Goal: Task Accomplishment & Management: Use online tool/utility

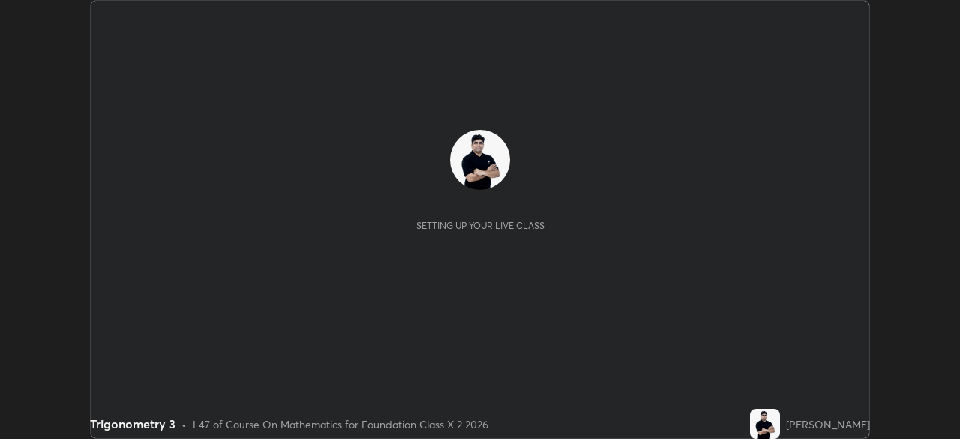
scroll to position [439, 959]
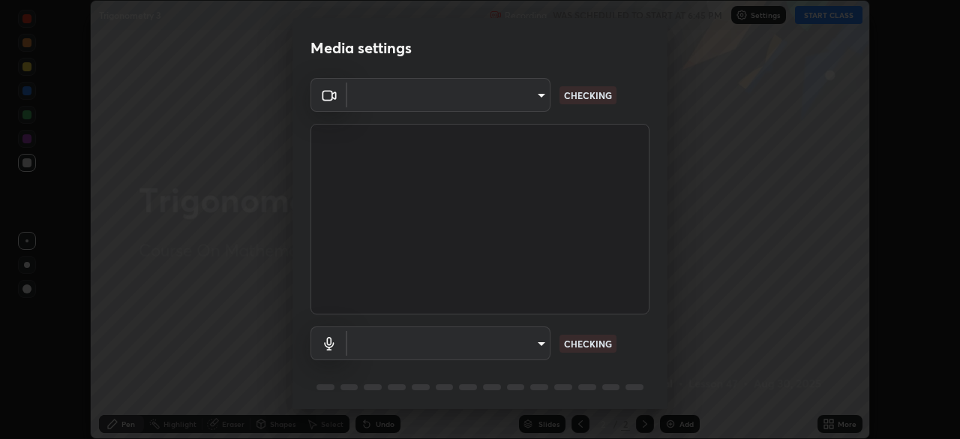
type input "35e2f390aef4a5e8a1642f6d2c68d3f89537b5076bad3eb2e0e83b12cef69a33"
click at [520, 344] on body "Erase all Trigonometry 3 Recording WAS SCHEDULED TO START AT 6:45 PM Settings S…" at bounding box center [480, 219] width 960 height 439
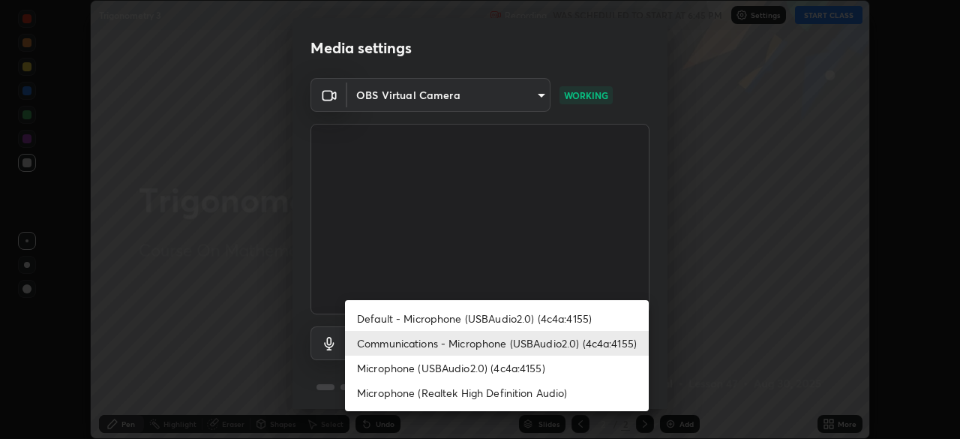
click at [526, 317] on li "Default - Microphone (USBAudio2.0) (4c4a:4155)" at bounding box center [497, 318] width 304 height 25
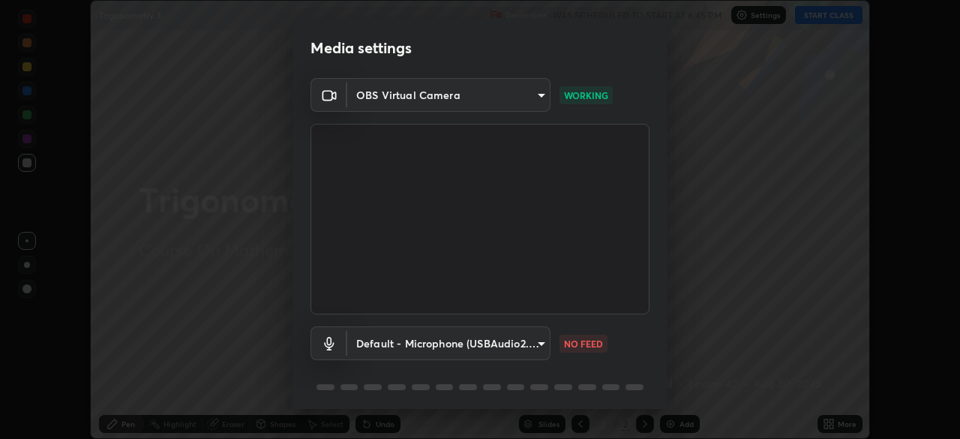
scroll to position [53, 0]
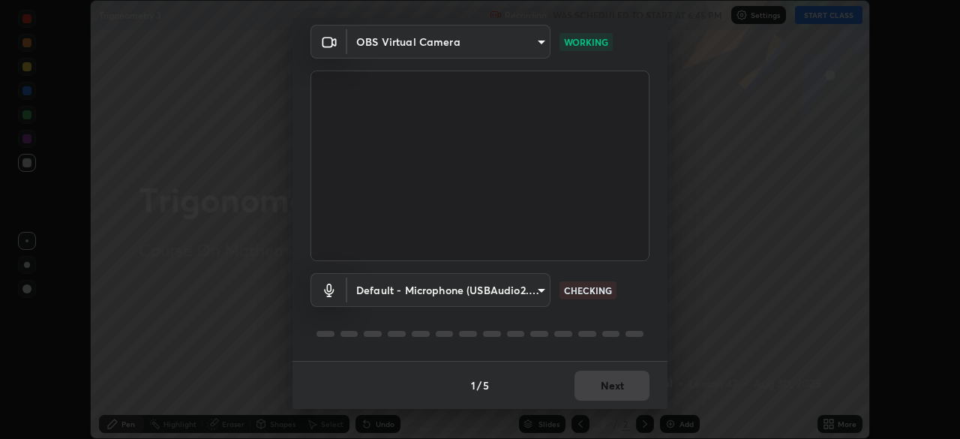
click at [500, 289] on body "Erase all Trigonometry 3 Recording WAS SCHEDULED TO START AT 6:45 PM Settings S…" at bounding box center [480, 219] width 960 height 439
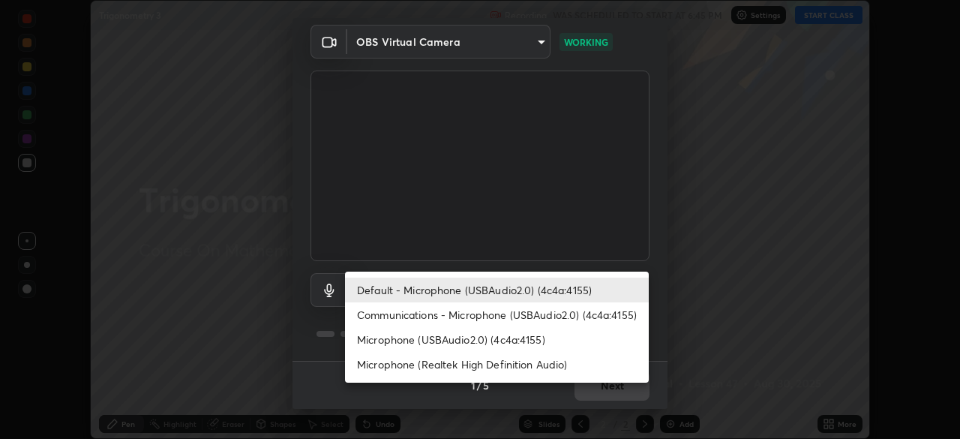
click at [464, 313] on li "Communications - Microphone (USBAudio2.0) (4c4a:4155)" at bounding box center [497, 314] width 304 height 25
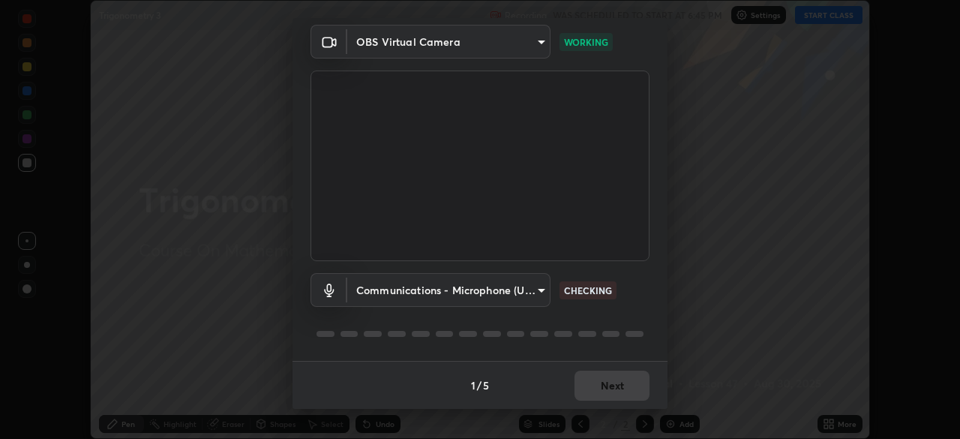
type input "communications"
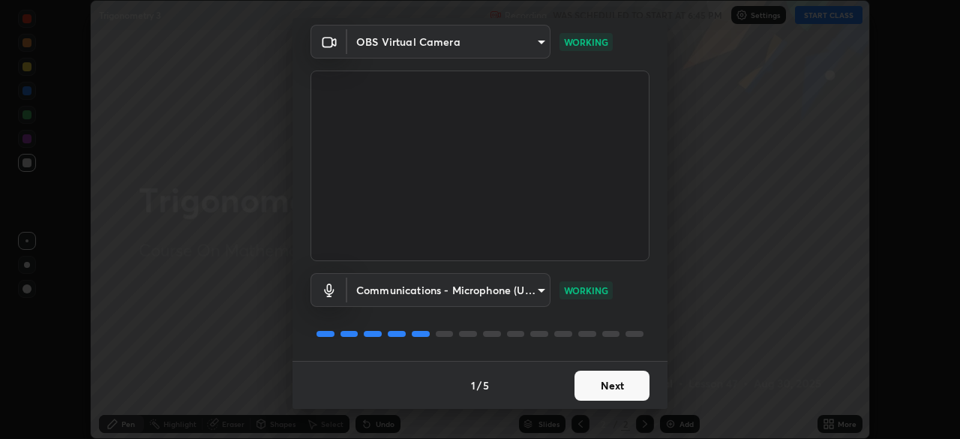
click at [607, 382] on button "Next" at bounding box center [611, 385] width 75 height 30
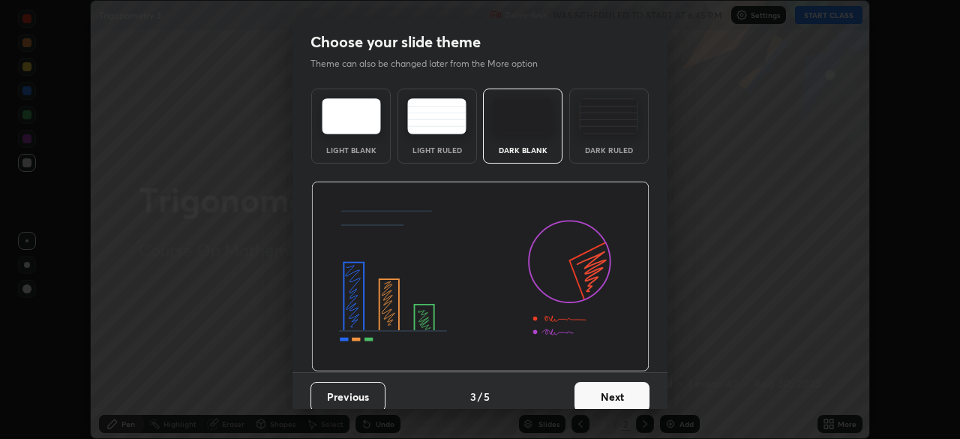
click at [619, 384] on button "Next" at bounding box center [611, 397] width 75 height 30
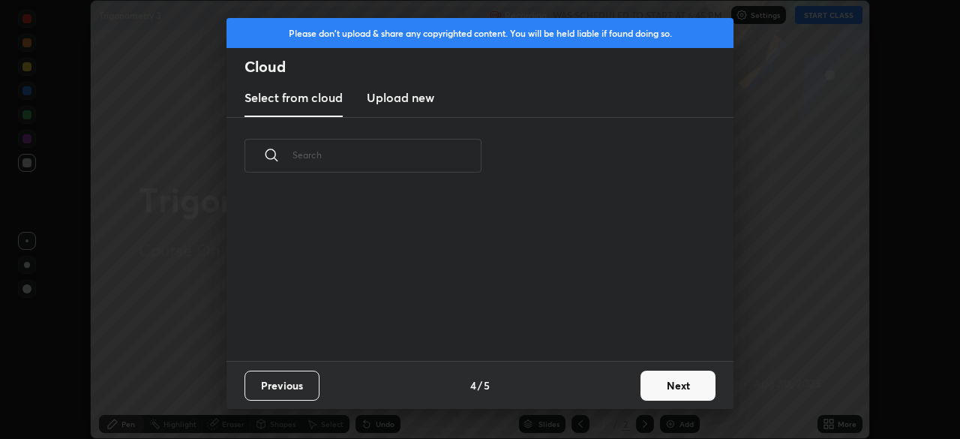
click at [645, 391] on button "Next" at bounding box center [677, 385] width 75 height 30
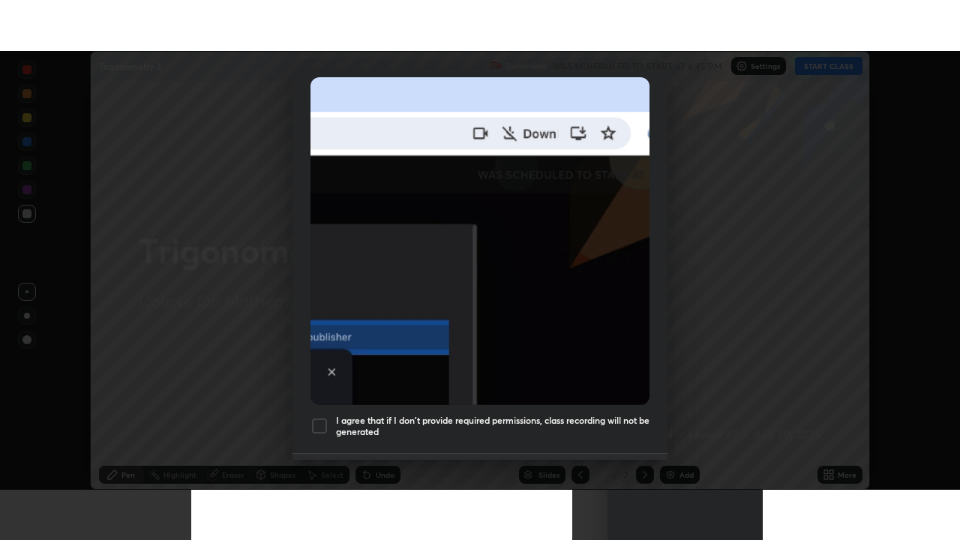
scroll to position [359, 0]
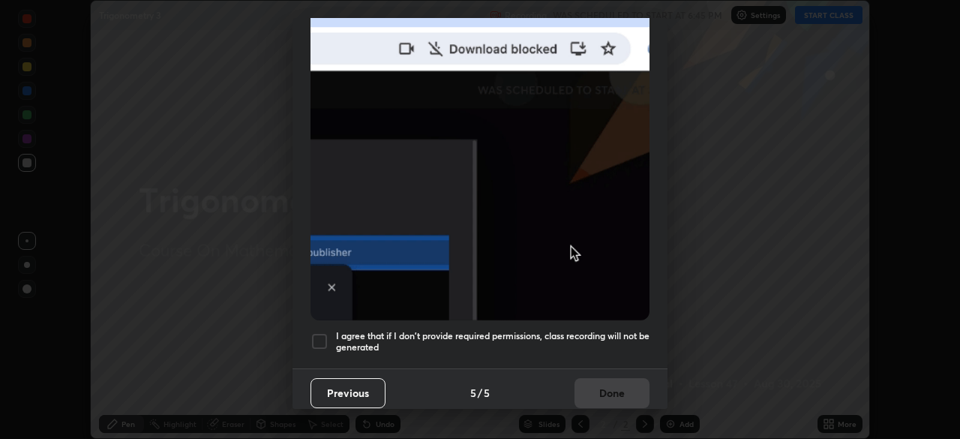
click at [319, 332] on div at bounding box center [319, 341] width 18 height 18
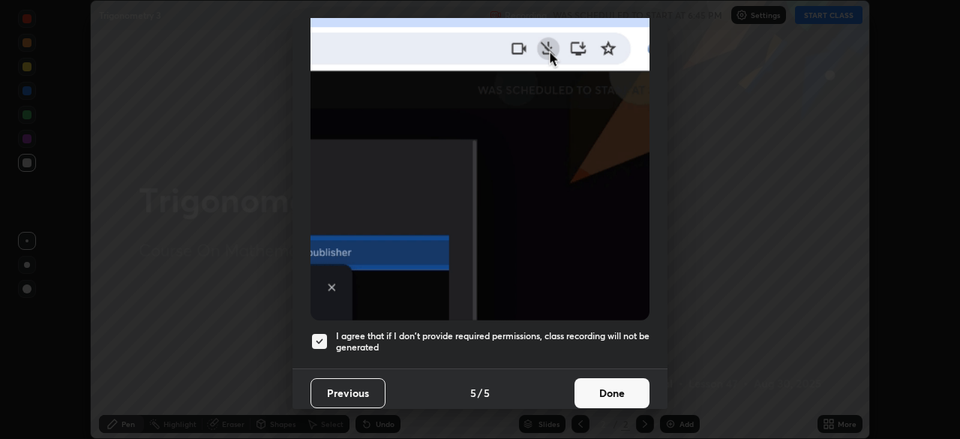
click at [597, 388] on button "Done" at bounding box center [611, 393] width 75 height 30
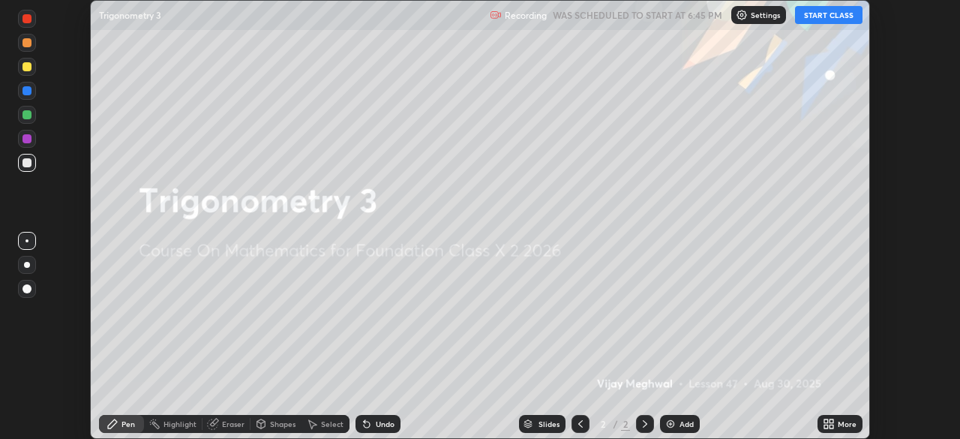
click at [823, 19] on button "START CLASS" at bounding box center [828, 15] width 67 height 18
click at [830, 424] on icon at bounding box center [829, 424] width 12 height 12
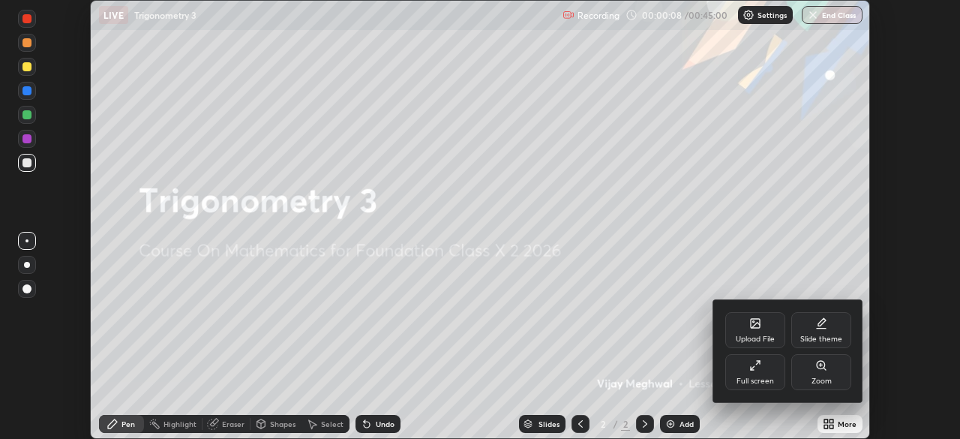
click at [767, 371] on div "Full screen" at bounding box center [755, 372] width 60 height 36
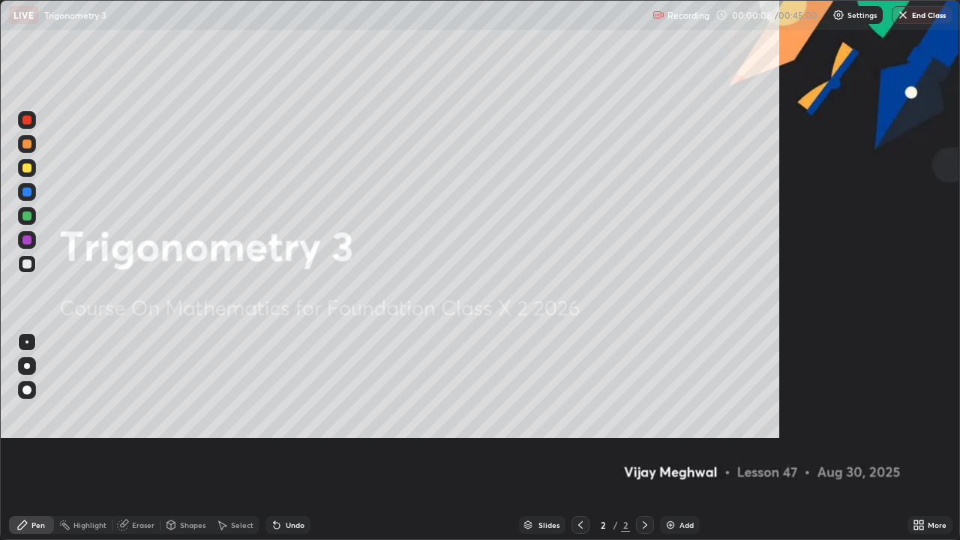
scroll to position [540, 960]
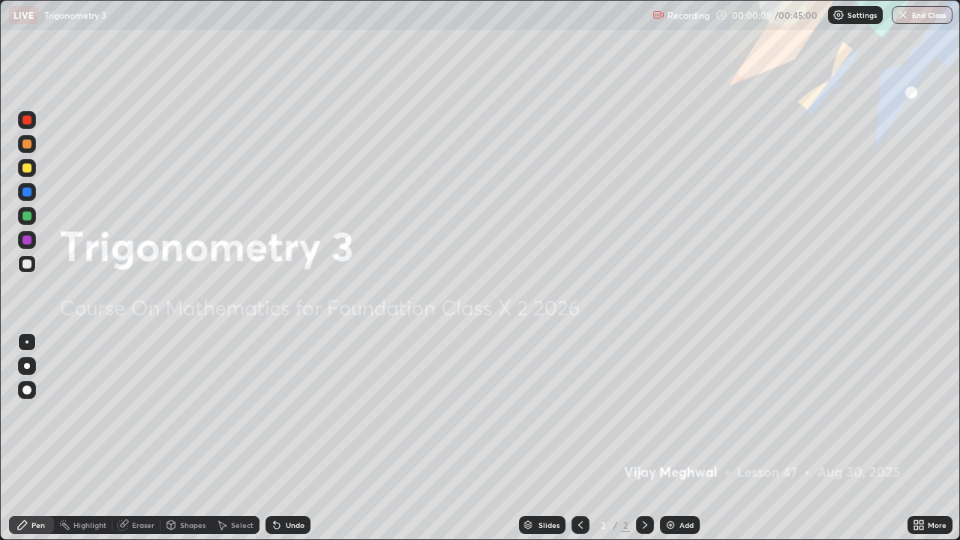
click at [679, 438] on div "Add" at bounding box center [686, 524] width 14 height 7
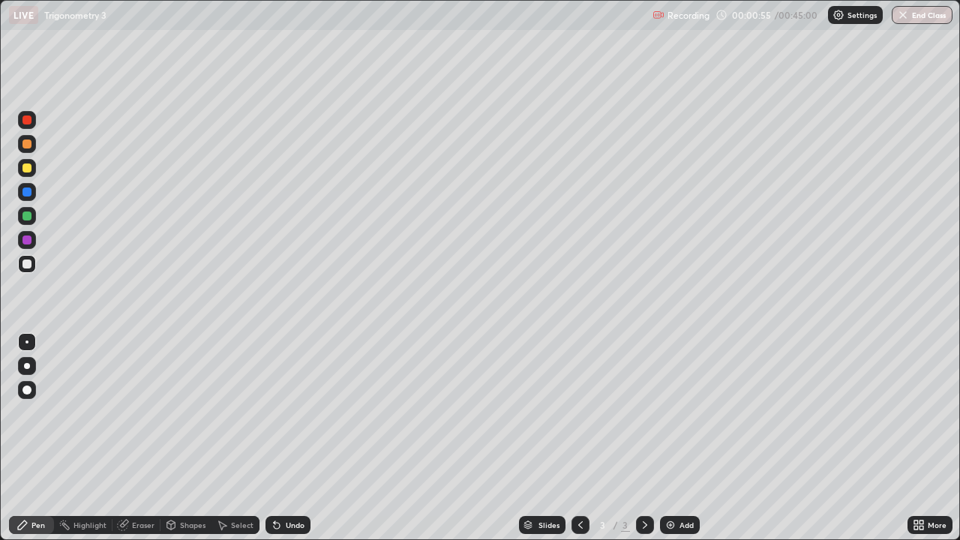
click at [29, 171] on div at bounding box center [26, 167] width 9 height 9
click at [27, 264] on div at bounding box center [26, 263] width 9 height 9
click at [27, 169] on div at bounding box center [26, 167] width 9 height 9
click at [25, 146] on div at bounding box center [26, 143] width 9 height 9
click at [646, 438] on icon at bounding box center [645, 525] width 12 height 12
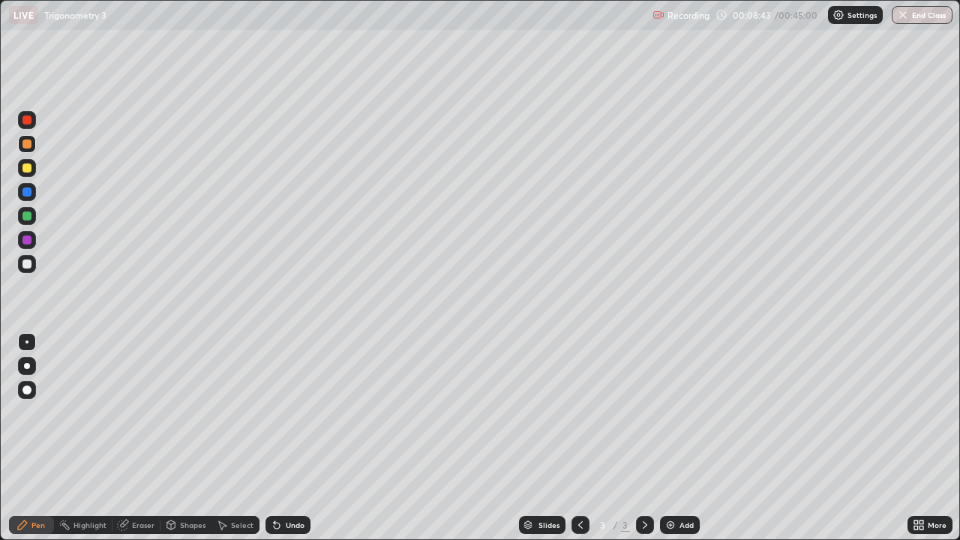
click at [673, 438] on img at bounding box center [670, 525] width 12 height 12
click at [34, 265] on div at bounding box center [27, 264] width 18 height 18
click at [28, 169] on div at bounding box center [26, 167] width 9 height 9
click at [287, 438] on div "Undo" at bounding box center [295, 524] width 19 height 7
click at [22, 215] on div at bounding box center [26, 215] width 9 height 9
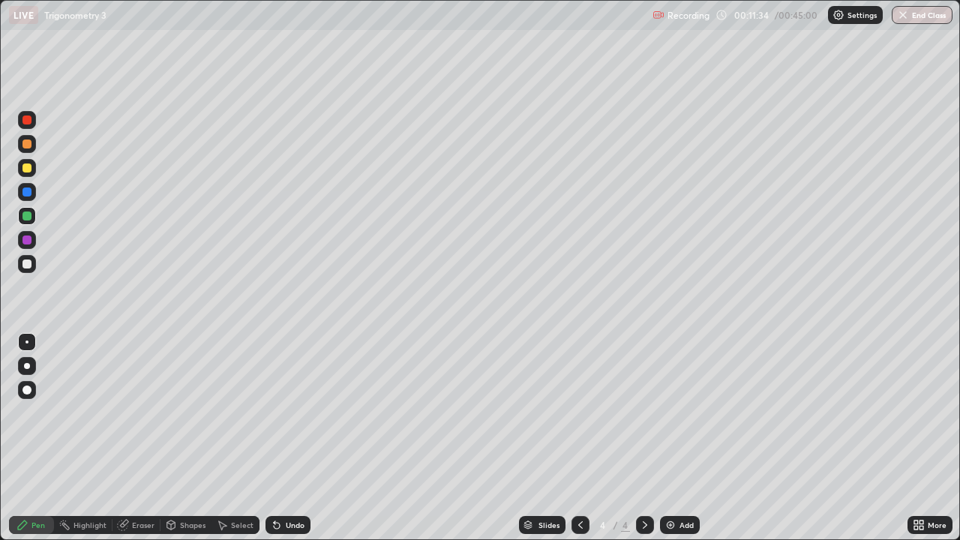
click at [672, 438] on img at bounding box center [670, 525] width 12 height 12
click at [288, 438] on div "Undo" at bounding box center [295, 524] width 19 height 7
click at [294, 438] on div "Undo" at bounding box center [295, 524] width 19 height 7
click at [579, 438] on icon at bounding box center [580, 525] width 12 height 12
click at [664, 438] on img at bounding box center [670, 525] width 12 height 12
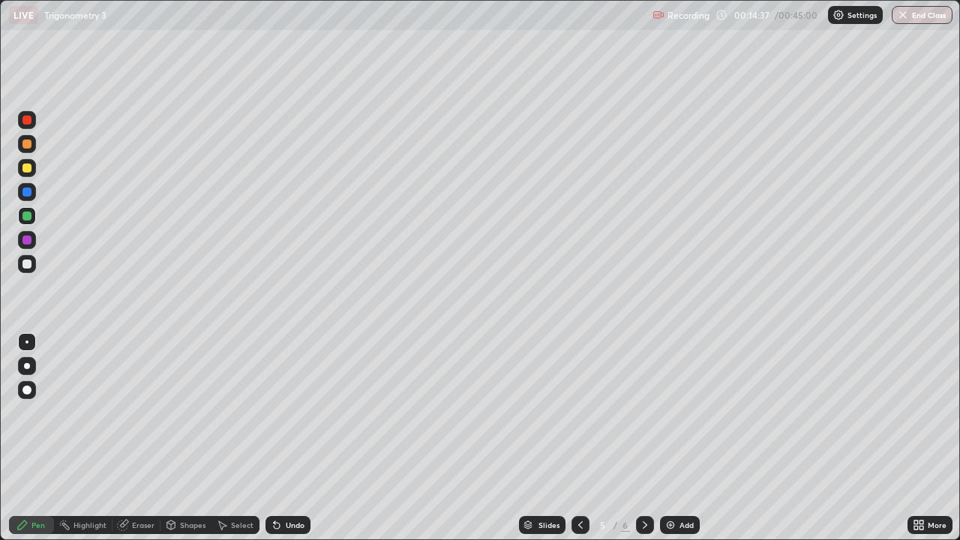
click at [28, 151] on div at bounding box center [27, 144] width 18 height 18
click at [27, 168] on div at bounding box center [26, 167] width 9 height 9
click at [35, 174] on div at bounding box center [27, 168] width 18 height 24
click at [579, 438] on icon at bounding box center [580, 525] width 12 height 12
click at [681, 438] on div "Add" at bounding box center [686, 524] width 14 height 7
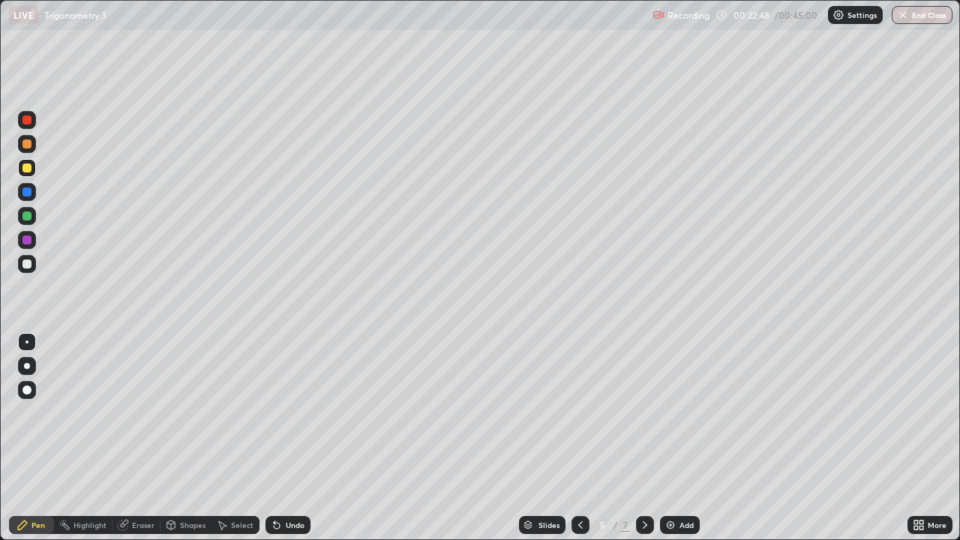
click at [578, 438] on icon at bounding box center [580, 525] width 12 height 12
click at [679, 438] on div "Add" at bounding box center [686, 524] width 14 height 7
click at [24, 146] on div at bounding box center [26, 143] width 9 height 9
click at [275, 438] on icon at bounding box center [277, 526] width 6 height 6
click at [580, 438] on icon at bounding box center [580, 524] width 4 height 7
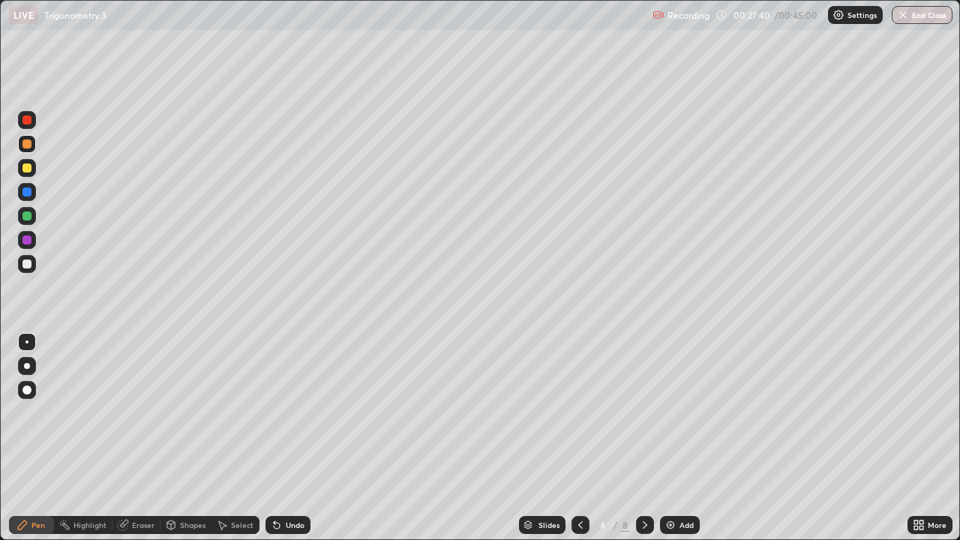
click at [645, 438] on icon at bounding box center [645, 524] width 4 height 7
click at [643, 438] on icon at bounding box center [645, 525] width 12 height 12
click at [644, 438] on icon at bounding box center [645, 525] width 12 height 12
click at [643, 438] on icon at bounding box center [645, 524] width 4 height 7
click at [644, 438] on icon at bounding box center [645, 525] width 12 height 12
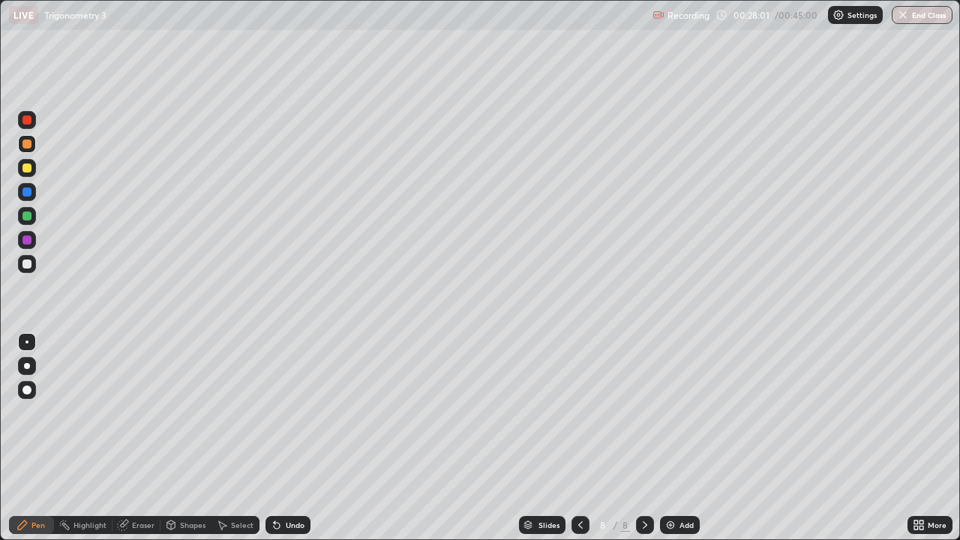
click at [643, 438] on icon at bounding box center [645, 525] width 12 height 12
click at [688, 438] on div "Add" at bounding box center [686, 524] width 14 height 7
click at [280, 438] on div "Undo" at bounding box center [287, 525] width 45 height 18
click at [30, 171] on div at bounding box center [26, 167] width 9 height 9
click at [679, 438] on div "Add" at bounding box center [686, 524] width 14 height 7
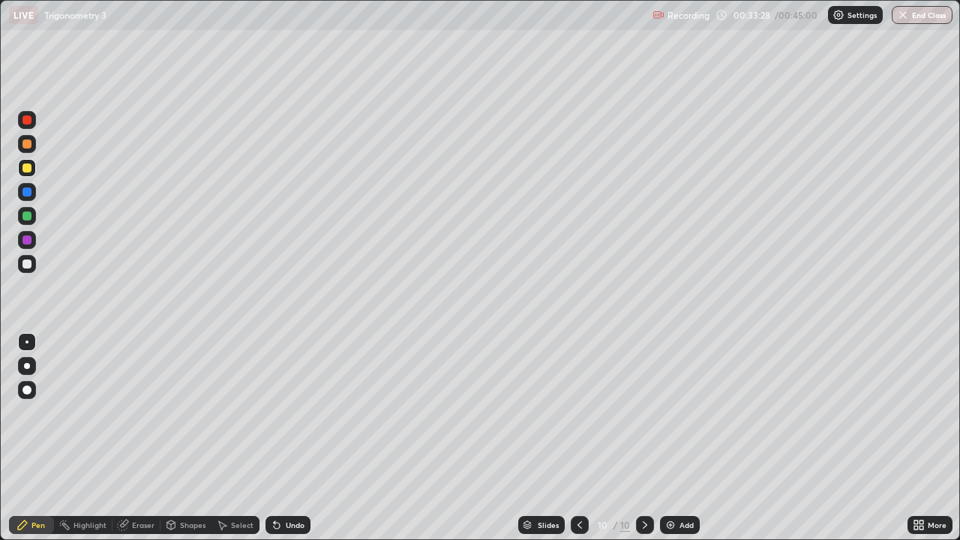
click at [30, 146] on div at bounding box center [26, 143] width 9 height 9
click at [579, 438] on icon at bounding box center [580, 525] width 12 height 12
click at [676, 438] on div "Add" at bounding box center [680, 525] width 40 height 18
click at [27, 145] on div at bounding box center [26, 143] width 9 height 9
click at [25, 167] on div at bounding box center [26, 167] width 9 height 9
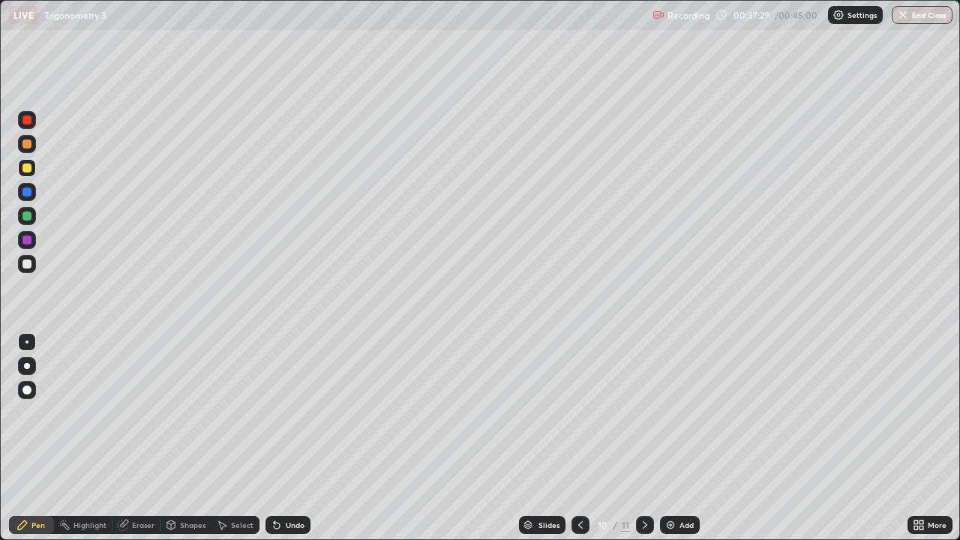
click at [579, 438] on icon at bounding box center [580, 525] width 12 height 12
click at [643, 438] on icon at bounding box center [645, 525] width 12 height 12
click at [26, 145] on div at bounding box center [26, 143] width 9 height 9
click at [924, 16] on button "End Class" at bounding box center [922, 15] width 59 height 18
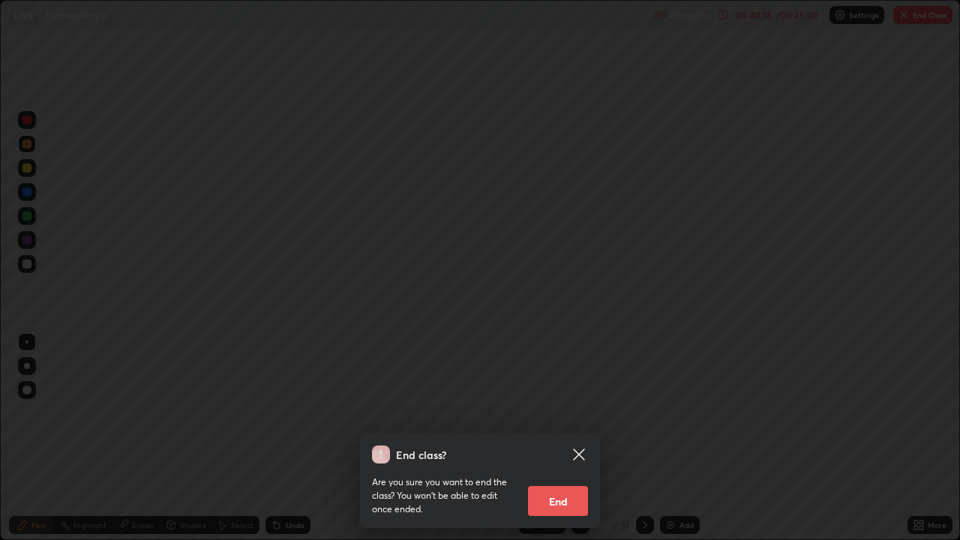
click at [580, 438] on icon at bounding box center [579, 454] width 18 height 18
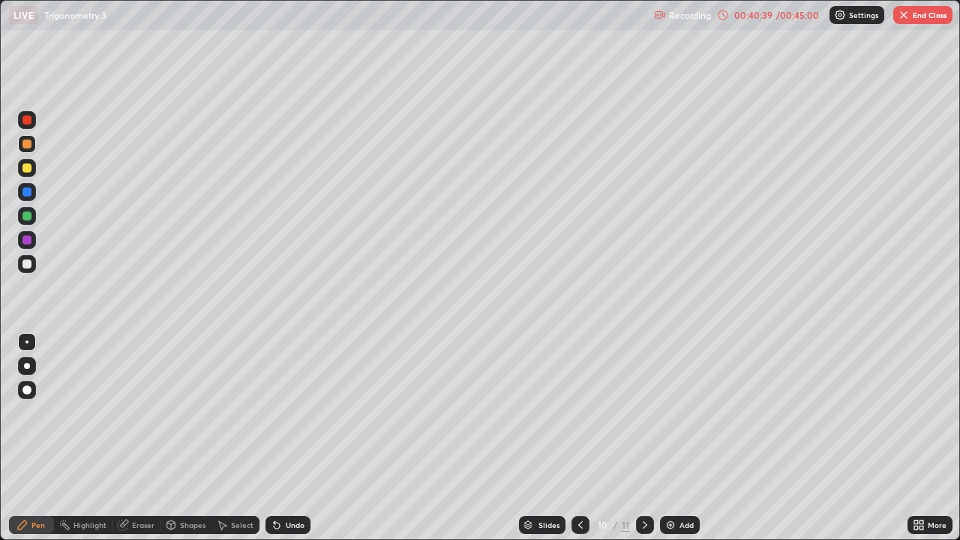
click at [922, 20] on button "End Class" at bounding box center [922, 15] width 59 height 18
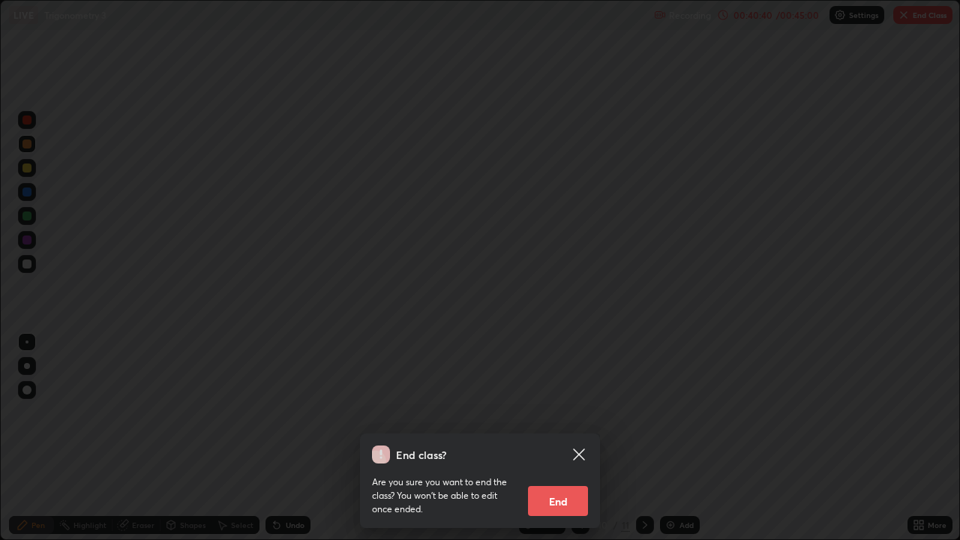
click at [574, 438] on button "End" at bounding box center [558, 501] width 60 height 30
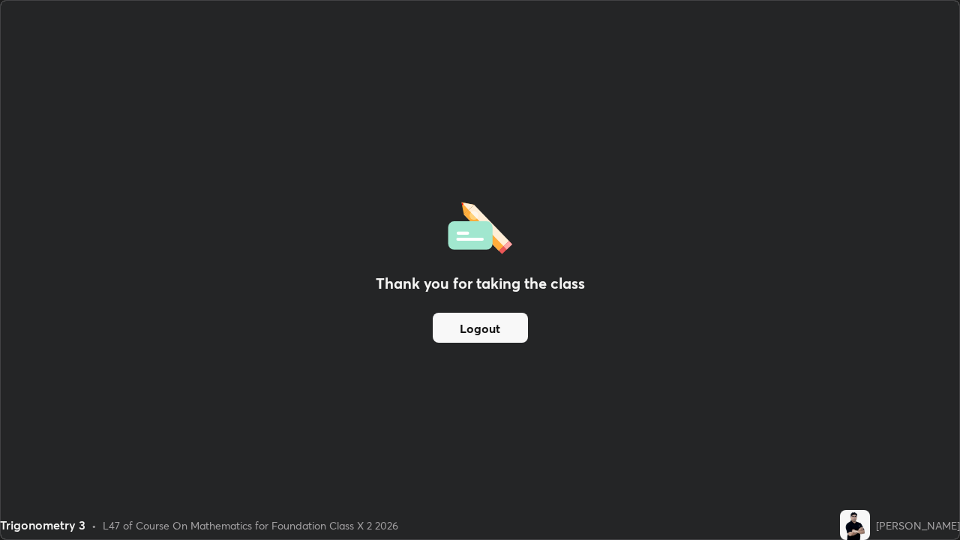
click at [490, 329] on button "Logout" at bounding box center [480, 328] width 95 height 30
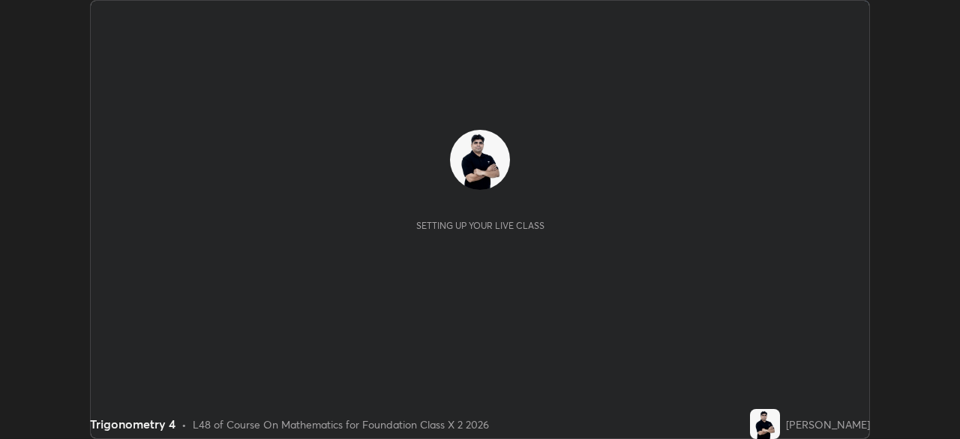
scroll to position [439, 960]
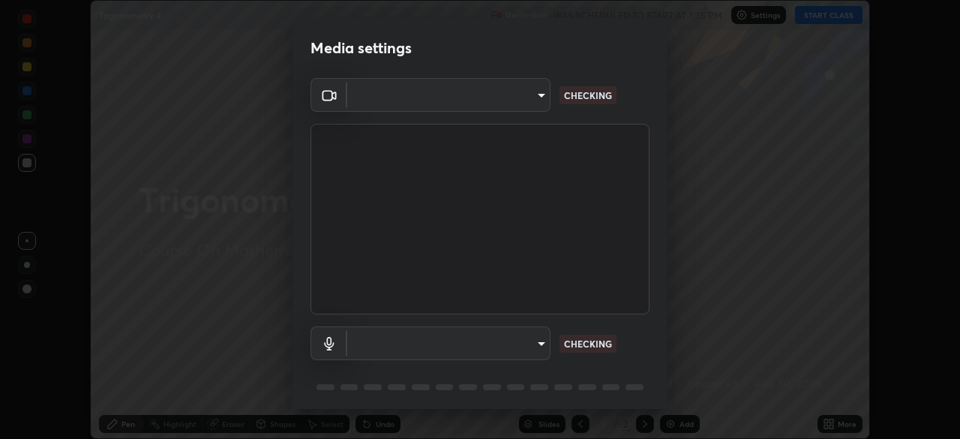
type input "35e2f390aef4a5e8a1642f6d2c68d3f89537b5076bad3eb2e0e83b12cef69a33"
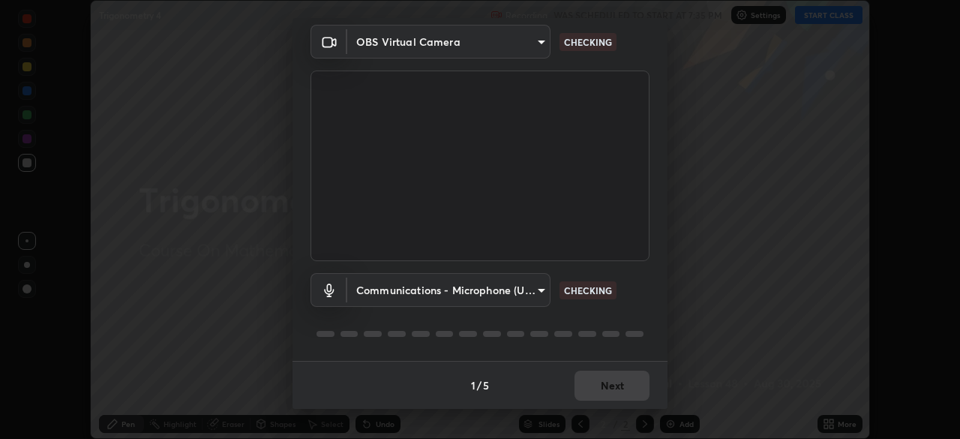
click at [507, 292] on body "Erase all Trigonometry 4 Recording WAS SCHEDULED TO START AT 7:35 PM Settings S…" at bounding box center [480, 219] width 960 height 439
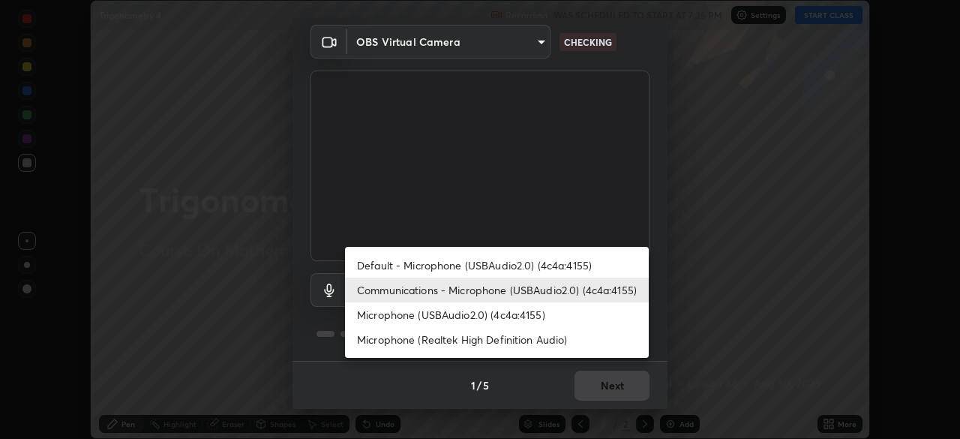
click at [489, 267] on li "Default - Microphone (USBAudio2.0) (4c4a:4155)" at bounding box center [497, 265] width 304 height 25
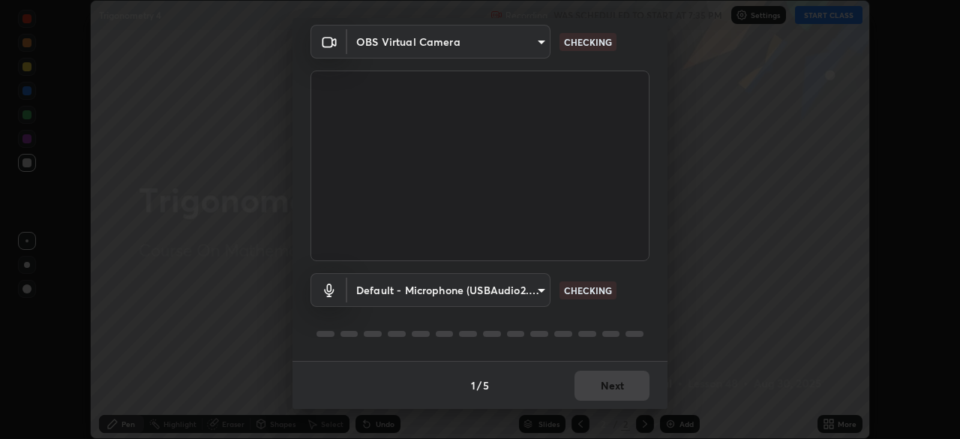
click at [481, 293] on body "Erase all Trigonometry 4 Recording WAS SCHEDULED TO START AT 7:35 PM Settings S…" at bounding box center [480, 219] width 960 height 439
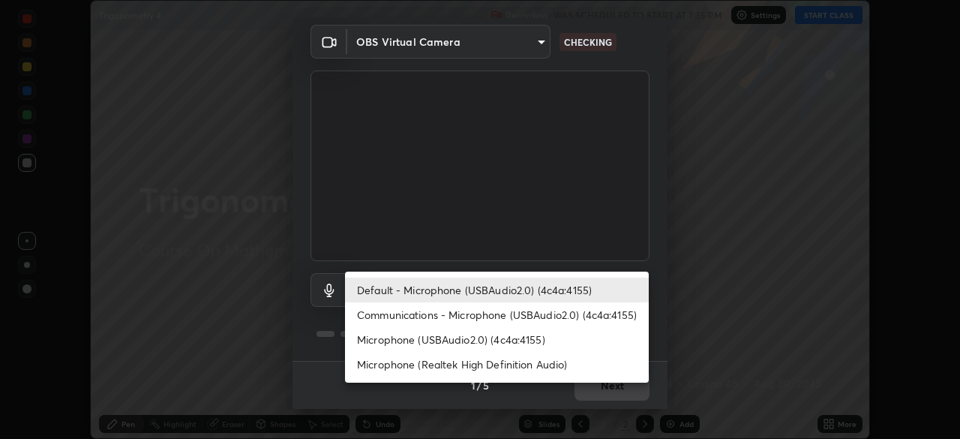
click at [468, 313] on li "Communications - Microphone (USBAudio2.0) (4c4a:4155)" at bounding box center [497, 314] width 304 height 25
type input "communications"
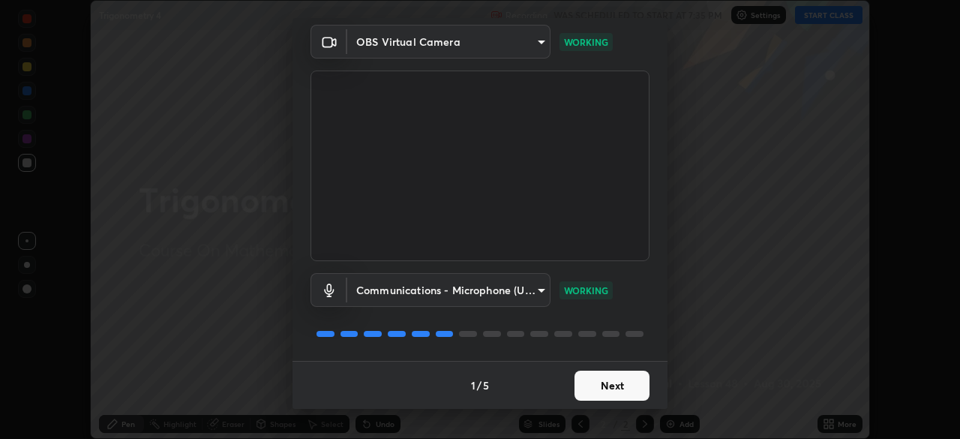
click at [598, 387] on button "Next" at bounding box center [611, 385] width 75 height 30
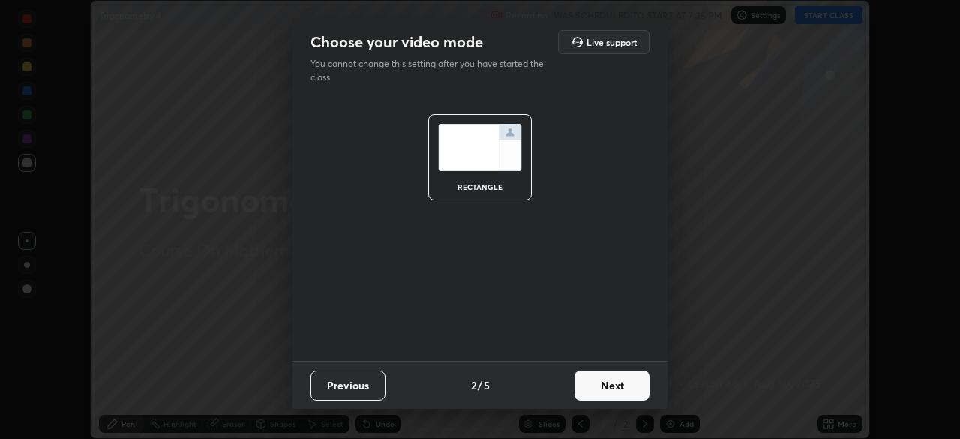
scroll to position [0, 0]
click at [604, 386] on button "Next" at bounding box center [611, 385] width 75 height 30
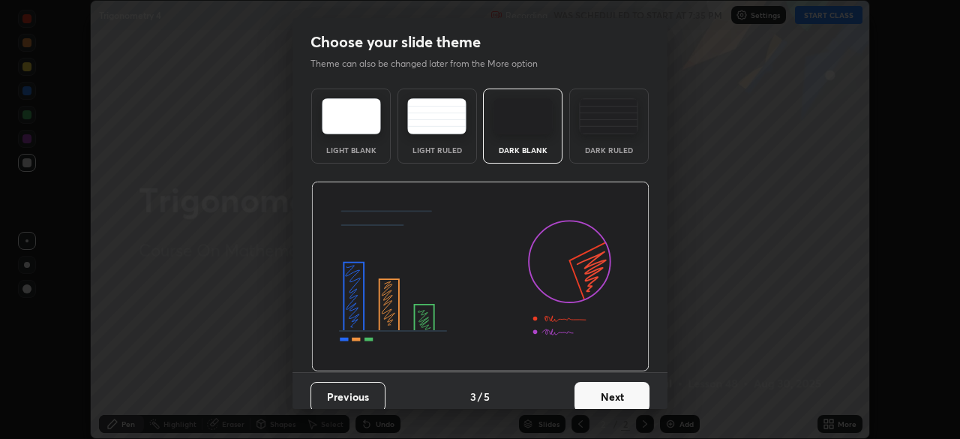
click at [607, 384] on button "Next" at bounding box center [611, 397] width 75 height 30
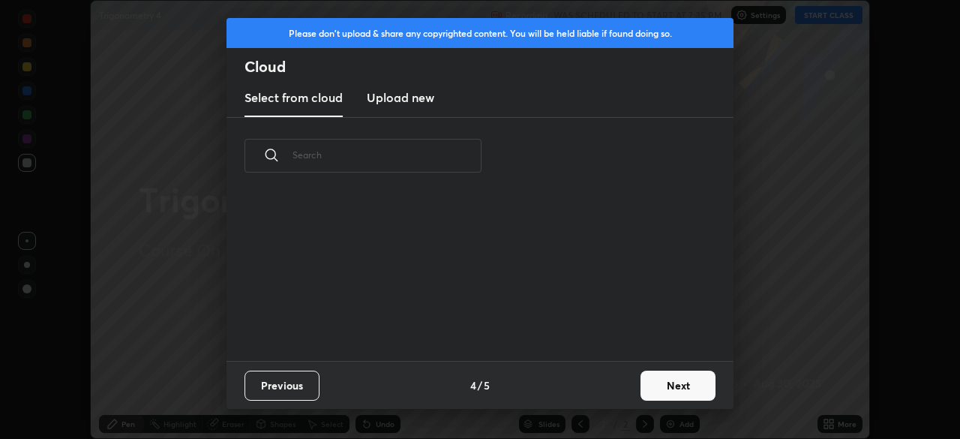
click at [644, 386] on button "Next" at bounding box center [677, 385] width 75 height 30
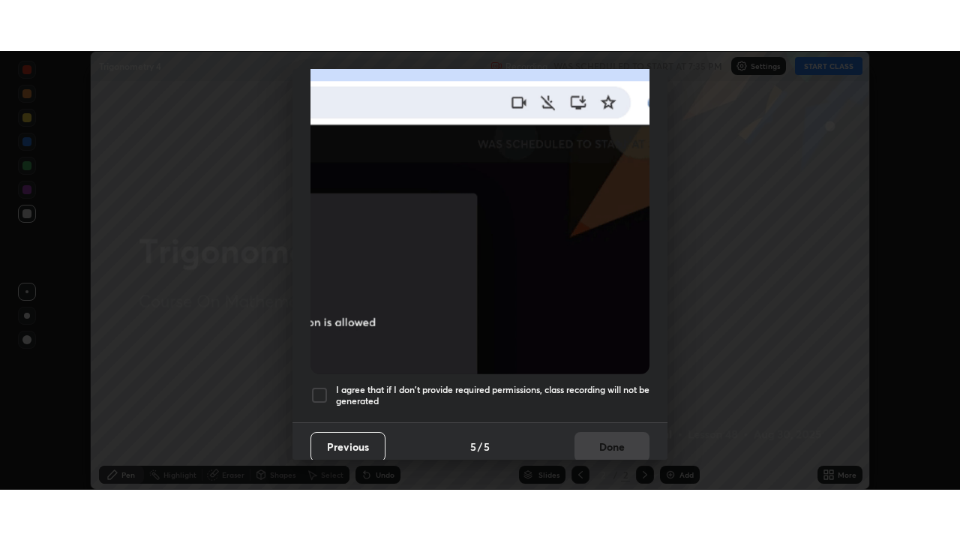
scroll to position [359, 0]
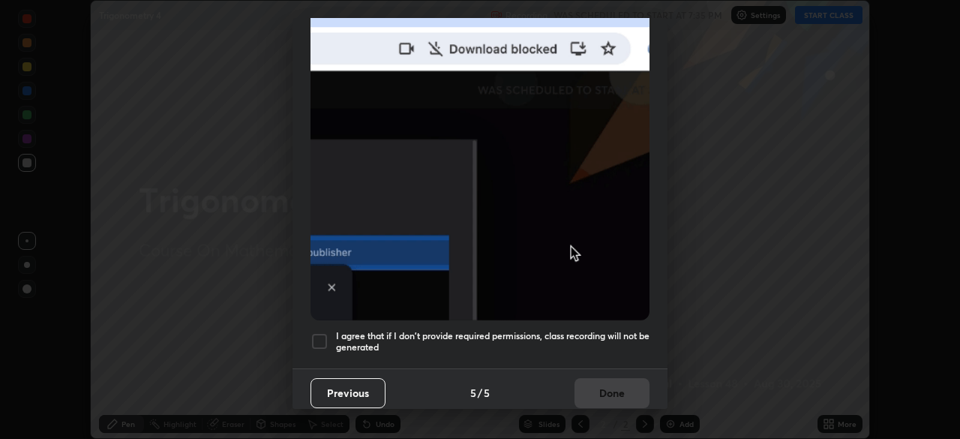
click at [316, 334] on div at bounding box center [319, 341] width 18 height 18
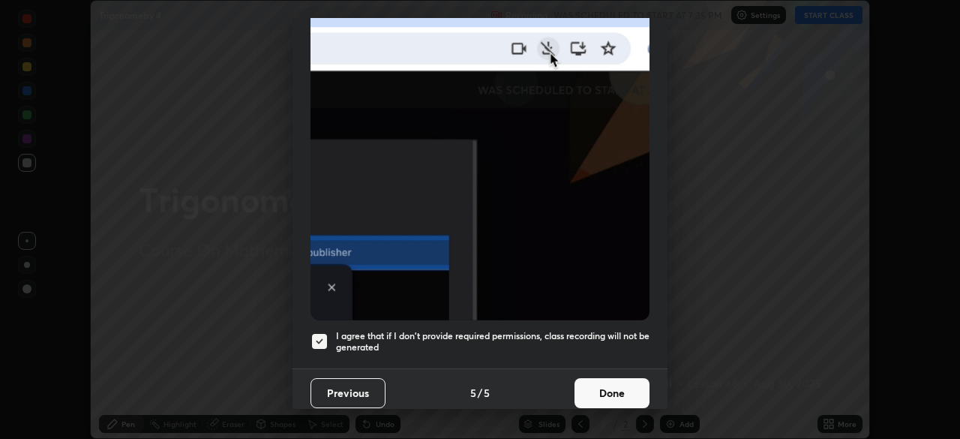
click at [607, 388] on button "Done" at bounding box center [611, 393] width 75 height 30
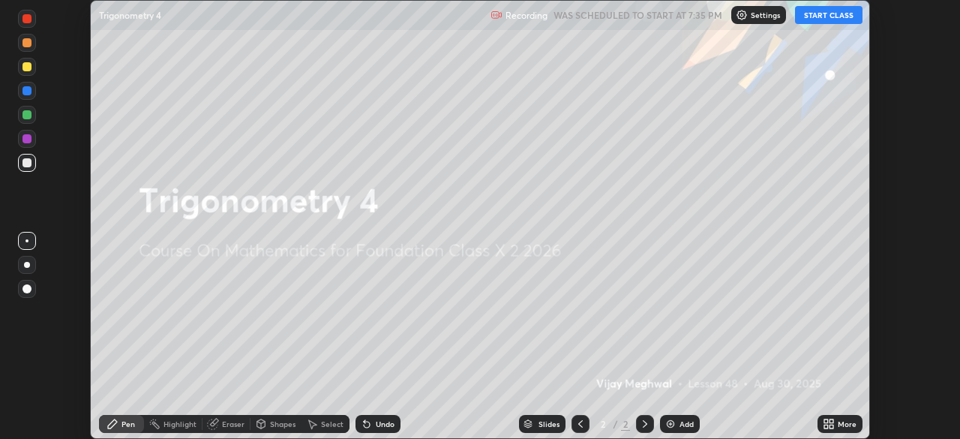
click at [832, 18] on button "START CLASS" at bounding box center [828, 15] width 67 height 18
click at [826, 421] on icon at bounding box center [826, 421] width 4 height 4
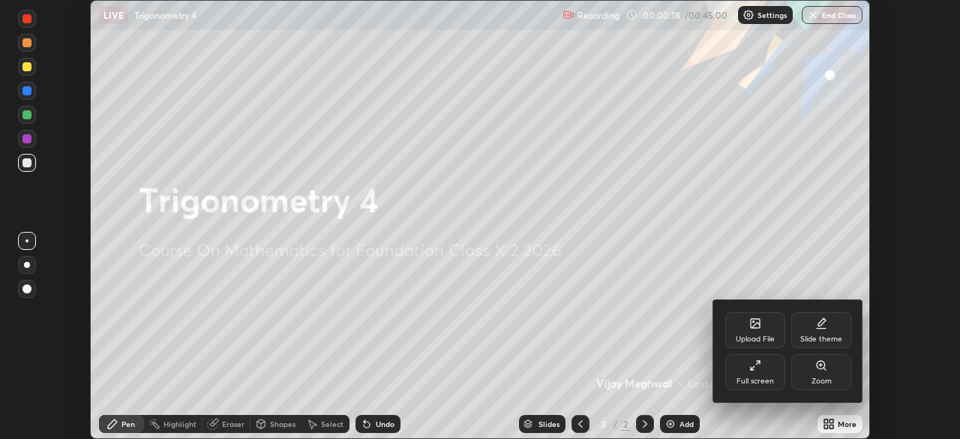
click at [763, 366] on div "Full screen" at bounding box center [755, 372] width 60 height 36
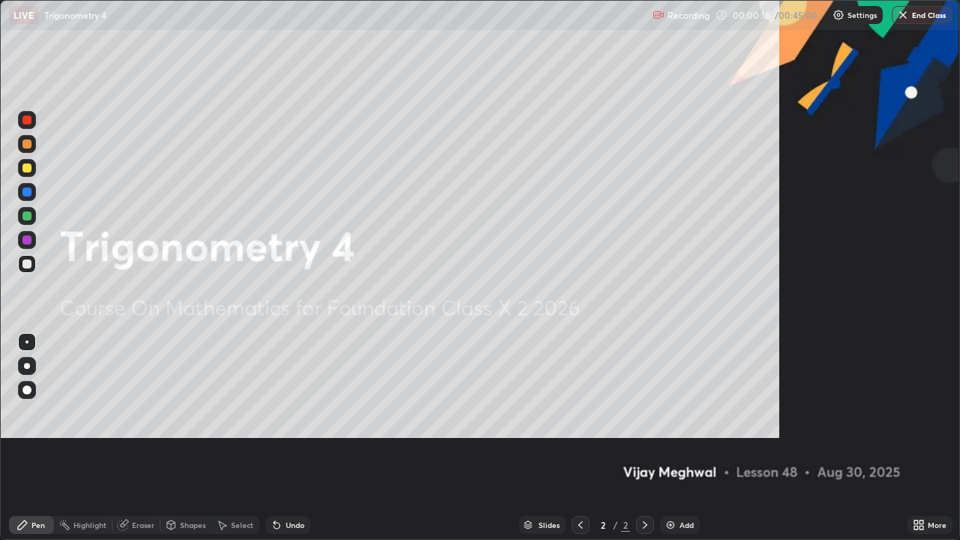
scroll to position [540, 960]
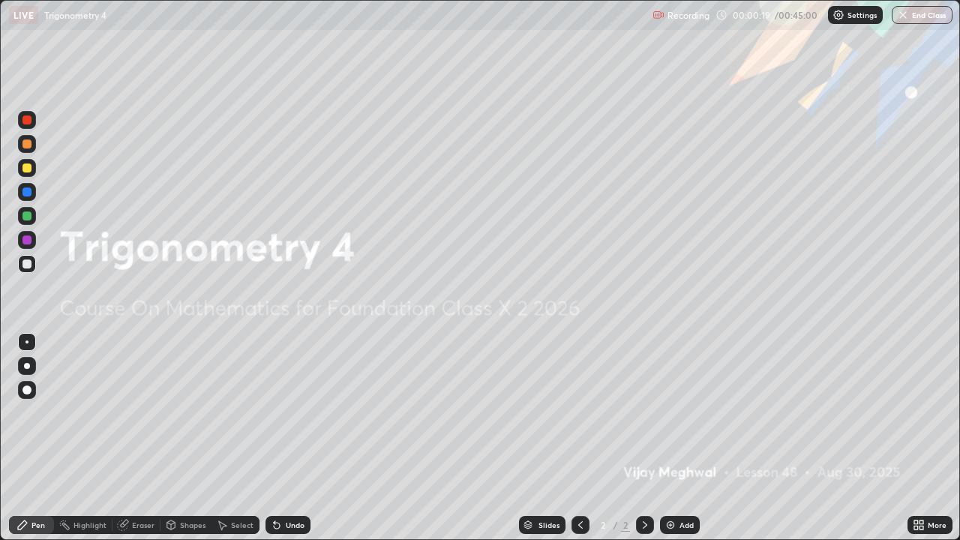
click at [681, 438] on div "Add" at bounding box center [686, 524] width 14 height 7
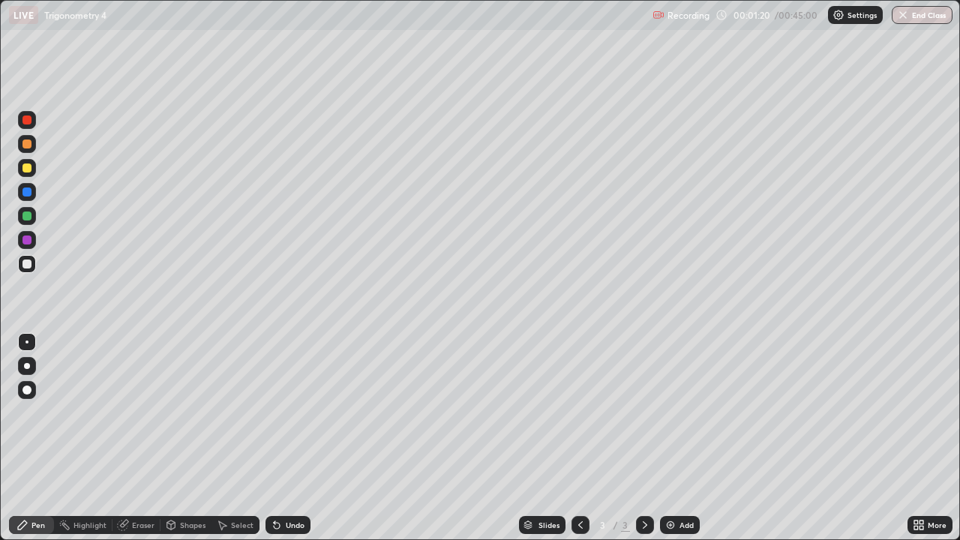
click at [29, 163] on div at bounding box center [26, 167] width 9 height 9
click at [679, 438] on div "Add" at bounding box center [686, 524] width 14 height 7
click at [675, 438] on img at bounding box center [670, 525] width 12 height 12
click at [22, 265] on div at bounding box center [26, 263] width 9 height 9
click at [674, 438] on img at bounding box center [670, 525] width 12 height 12
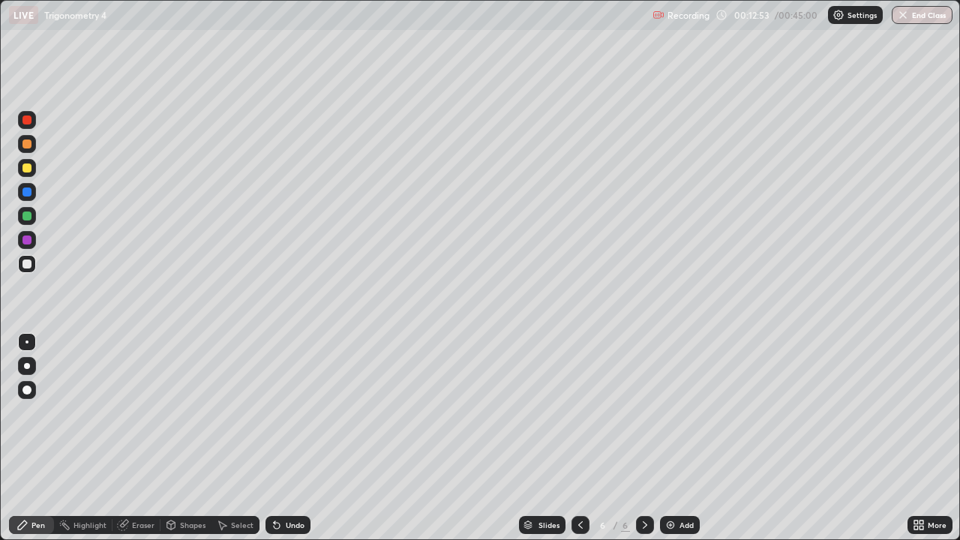
click at [27, 169] on div at bounding box center [26, 167] width 9 height 9
click at [118, 438] on icon at bounding box center [123, 525] width 10 height 10
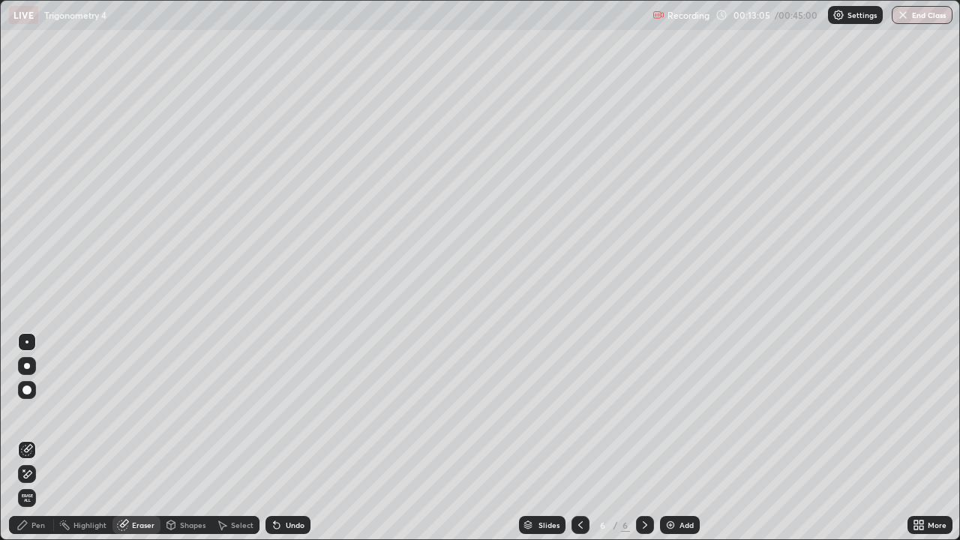
click at [33, 438] on div "Pen" at bounding box center [37, 524] width 13 height 7
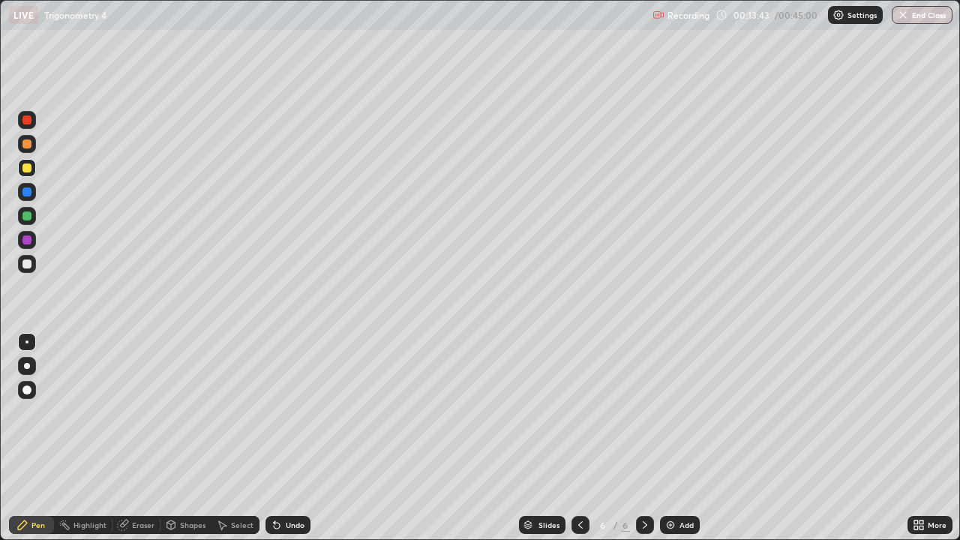
click at [579, 438] on icon at bounding box center [580, 525] width 12 height 12
click at [645, 438] on icon at bounding box center [645, 525] width 12 height 12
click at [579, 438] on icon at bounding box center [580, 525] width 12 height 12
click at [641, 438] on icon at bounding box center [645, 525] width 12 height 12
click at [577, 438] on icon at bounding box center [580, 525] width 12 height 12
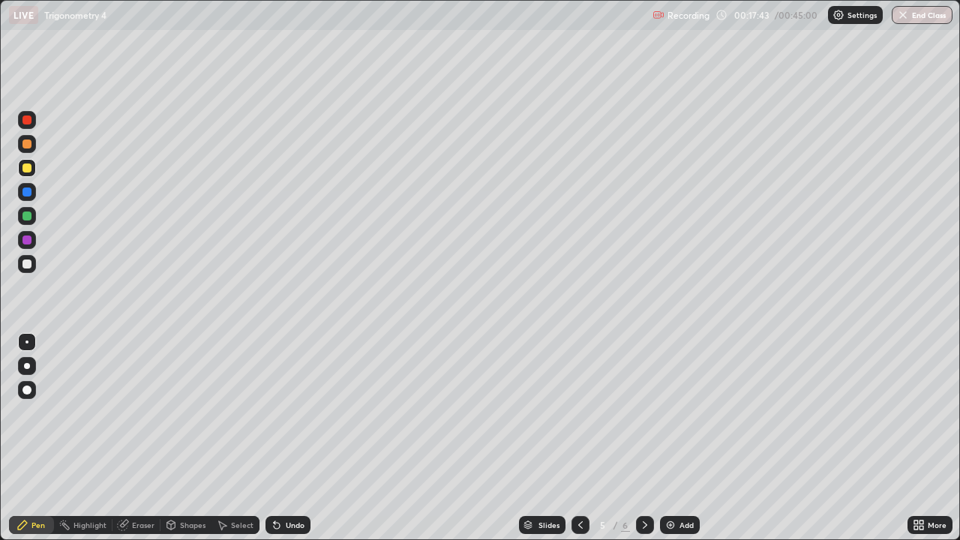
click at [643, 438] on icon at bounding box center [645, 525] width 12 height 12
click at [672, 438] on img at bounding box center [670, 525] width 12 height 12
click at [579, 438] on icon at bounding box center [580, 525] width 12 height 12
click at [643, 438] on icon at bounding box center [645, 524] width 4 height 7
click at [31, 266] on div at bounding box center [26, 263] width 9 height 9
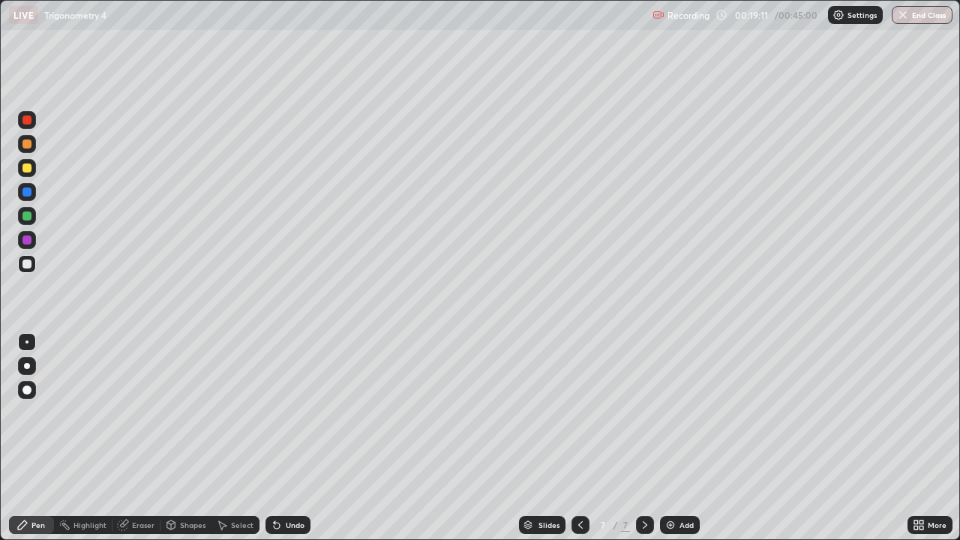
click at [580, 438] on icon at bounding box center [580, 525] width 12 height 12
click at [91, 438] on div "Highlight" at bounding box center [83, 525] width 58 height 18
click at [579, 438] on icon at bounding box center [580, 525] width 12 height 12
click at [685, 438] on div "Add" at bounding box center [686, 524] width 14 height 7
click at [44, 438] on div "Pen" at bounding box center [37, 524] width 13 height 7
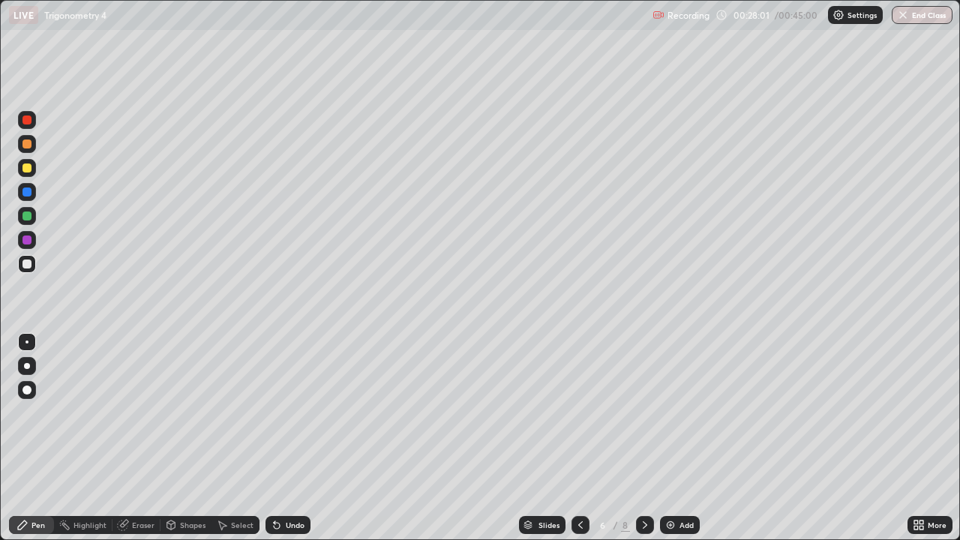
click at [27, 342] on div at bounding box center [26, 341] width 3 height 3
click at [578, 438] on icon at bounding box center [580, 524] width 4 height 7
click at [645, 438] on icon at bounding box center [645, 525] width 12 height 12
click at [27, 169] on div at bounding box center [26, 167] width 9 height 9
click at [923, 12] on button "End Class" at bounding box center [922, 15] width 59 height 18
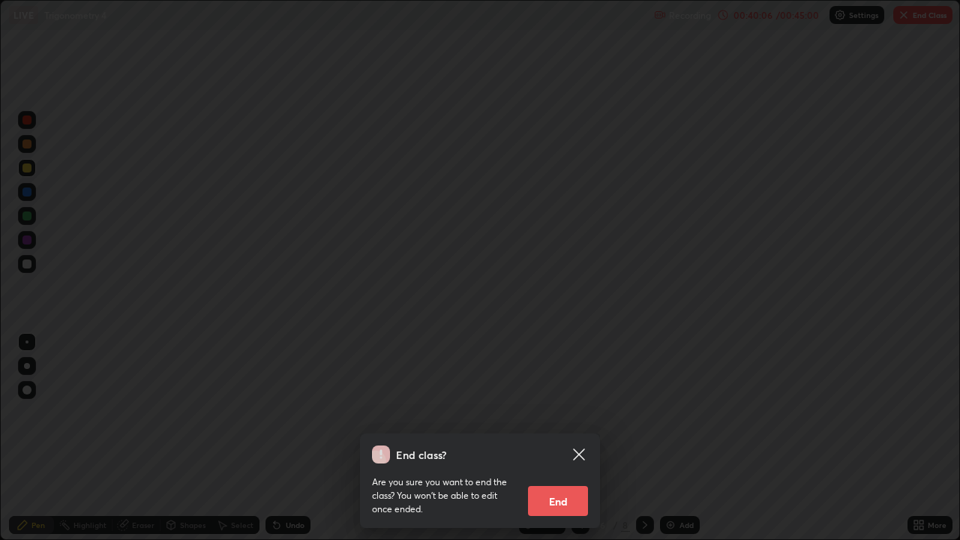
click at [571, 438] on button "End" at bounding box center [558, 501] width 60 height 30
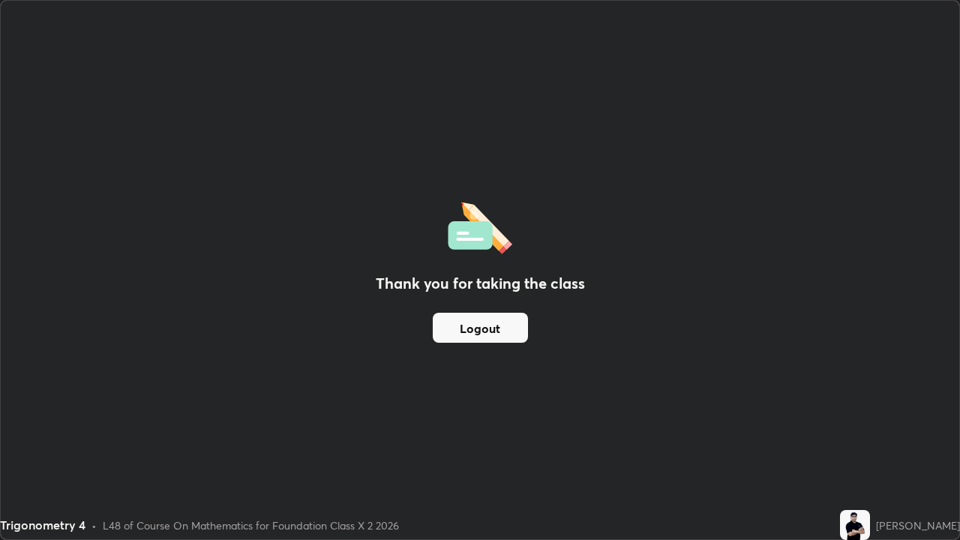
click at [517, 339] on button "Logout" at bounding box center [480, 328] width 95 height 30
click at [514, 333] on button "Logout" at bounding box center [480, 328] width 95 height 30
